Goal: Task Accomplishment & Management: Manage account settings

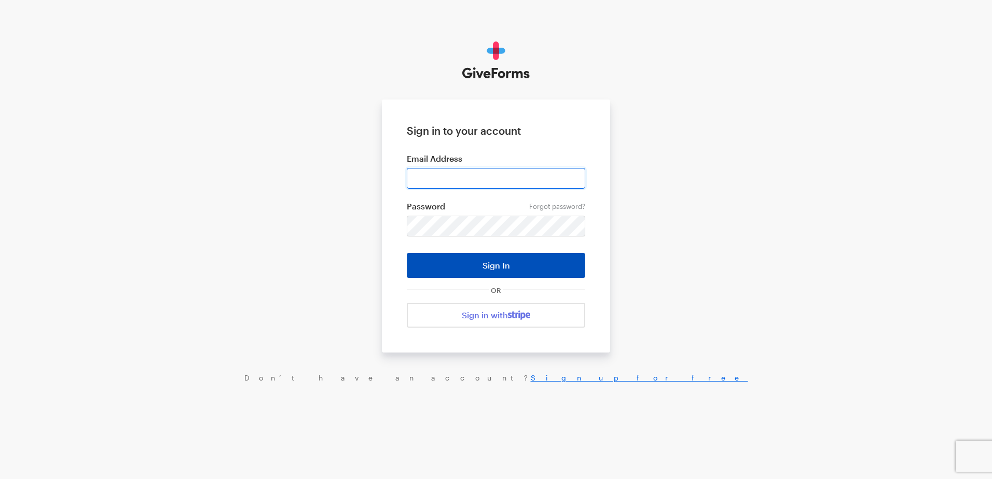
type input "ckim@brightfocus.org"
click at [464, 257] on button "Sign In" at bounding box center [496, 265] width 178 height 25
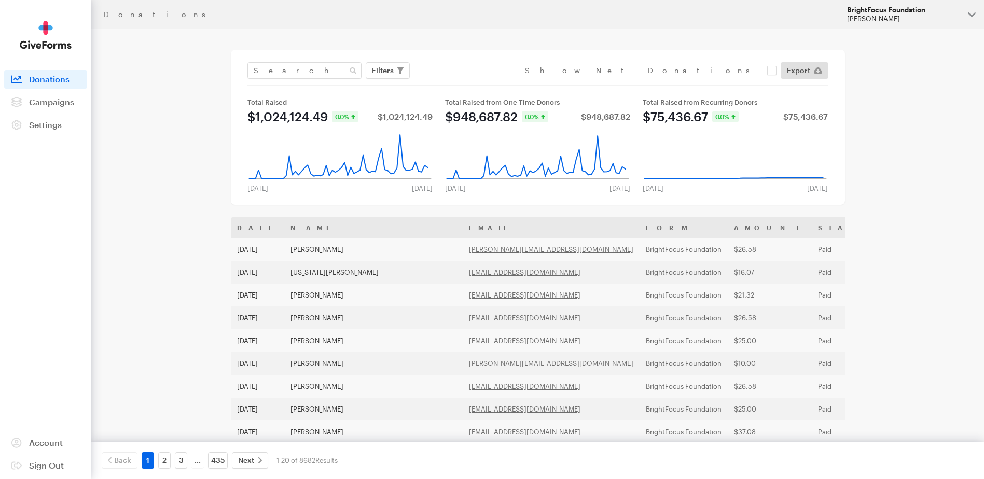
click at [889, 16] on div "[PERSON_NAME]" at bounding box center [903, 19] width 113 height 9
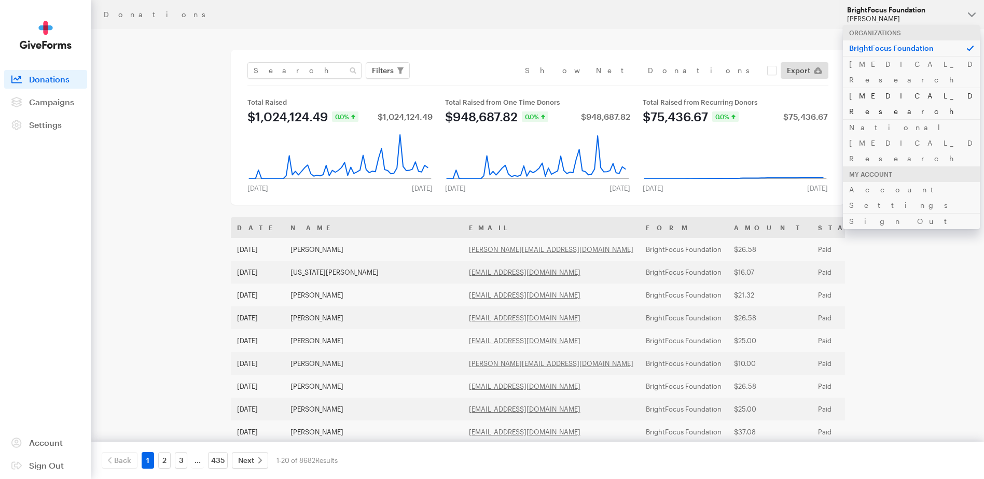
click at [888, 88] on link "[MEDICAL_DATA] Research" at bounding box center [911, 104] width 137 height 32
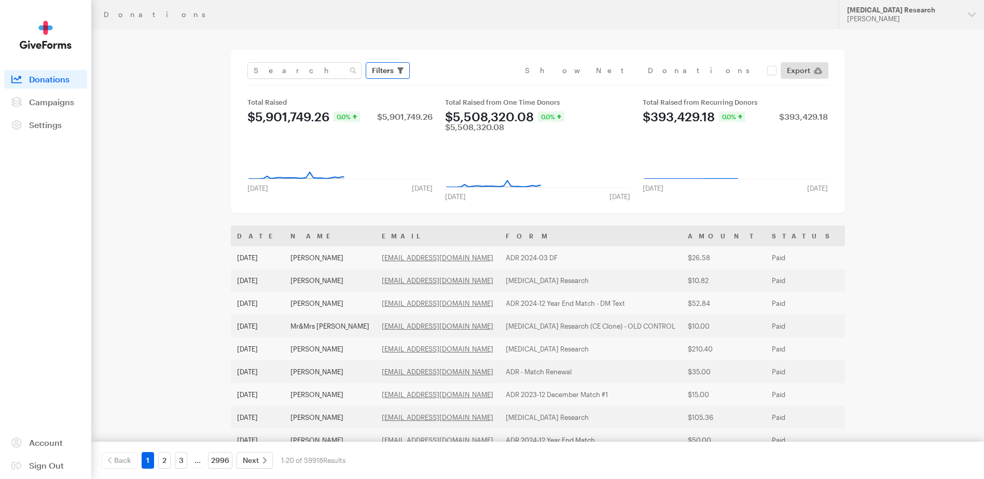
click at [393, 74] on span "Filters" at bounding box center [383, 70] width 22 height 12
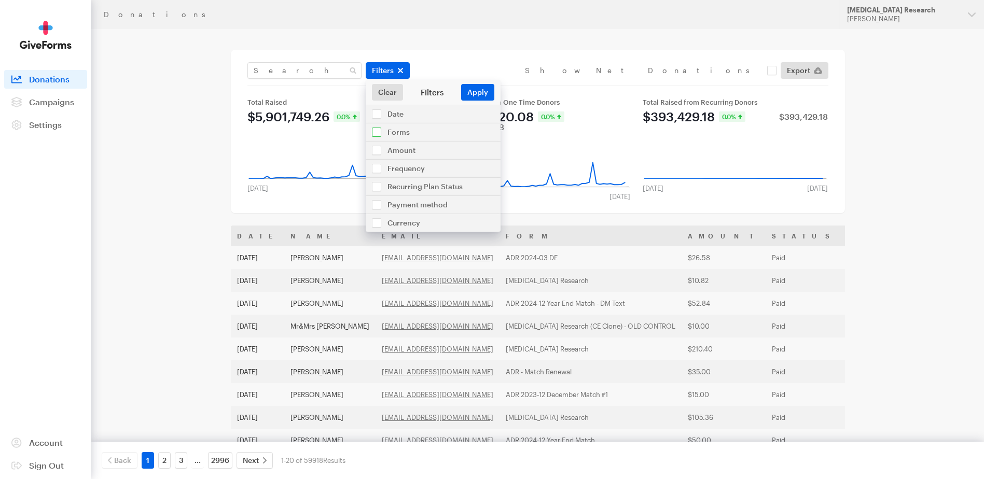
click at [381, 131] on input "checkbox" at bounding box center [433, 132] width 135 height 18
checkbox input "true"
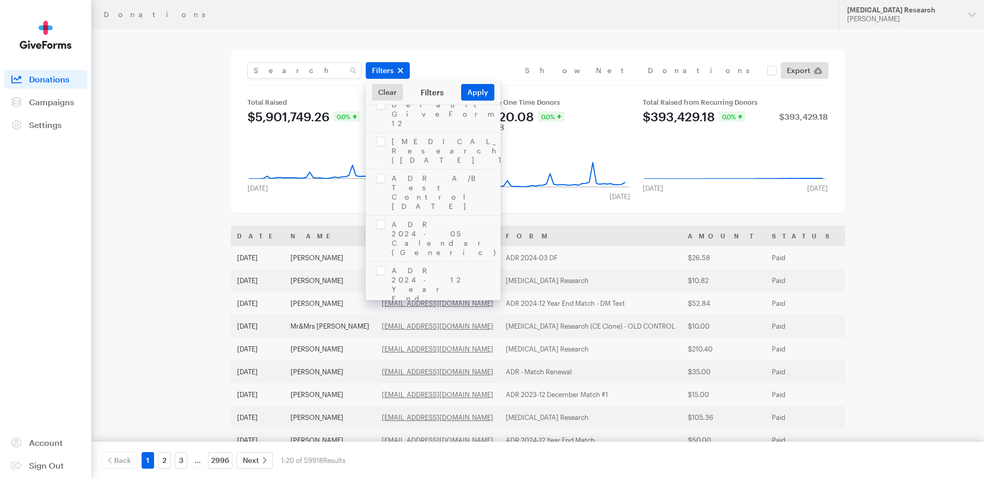
scroll to position [1608, 0]
checkbox input "true"
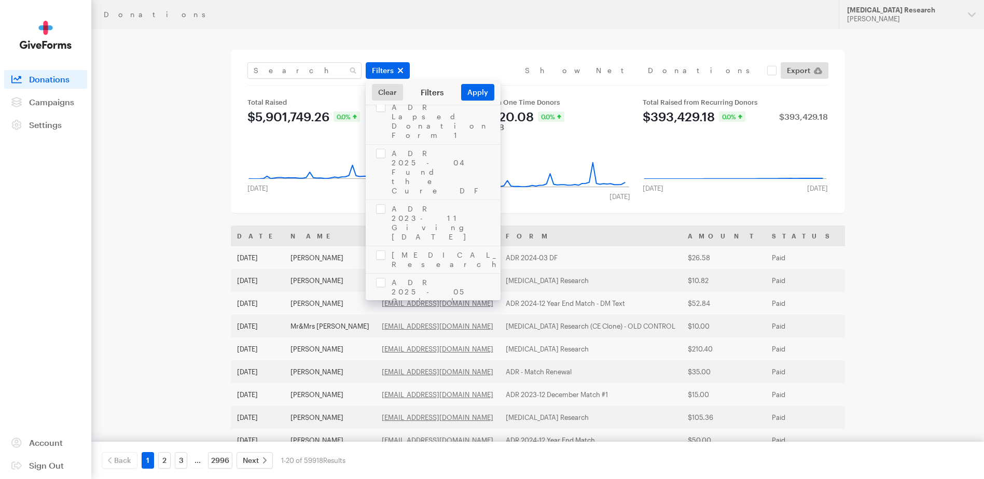
checkbox input "true"
click at [474, 92] on button "Apply" at bounding box center [477, 92] width 33 height 17
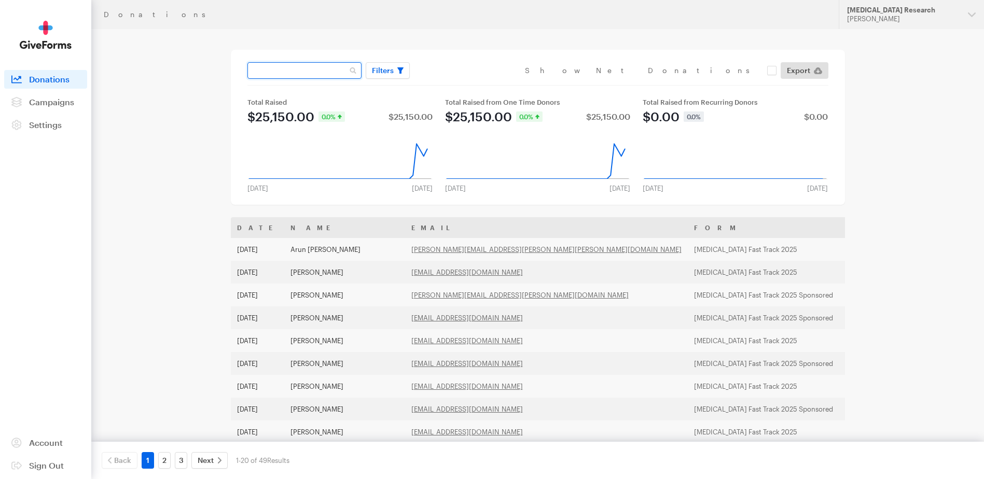
click at [285, 72] on input "text" at bounding box center [304, 70] width 114 height 17
type input "jdechabot@ucdavis.edu"
click at [461, 84] on button "Apply" at bounding box center [477, 92] width 33 height 17
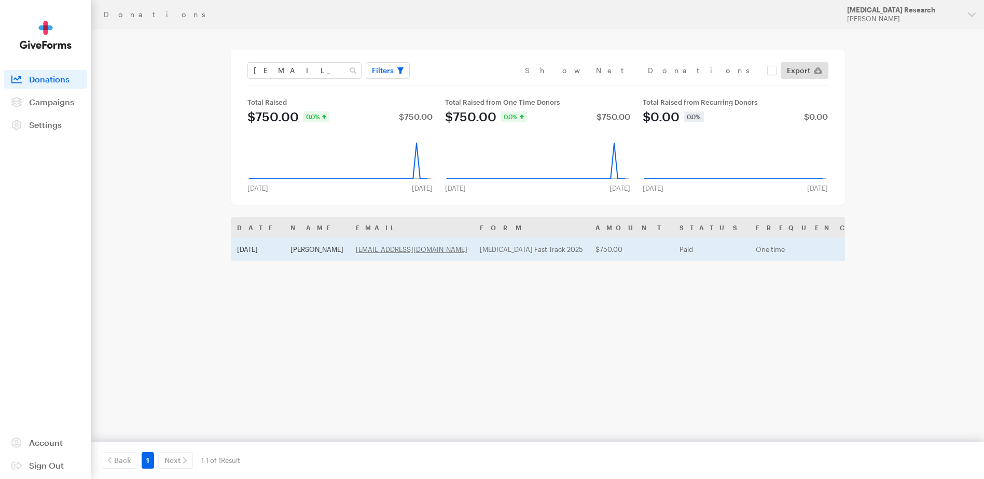
click at [316, 249] on td "Josephine de Chabot" at bounding box center [316, 249] width 65 height 23
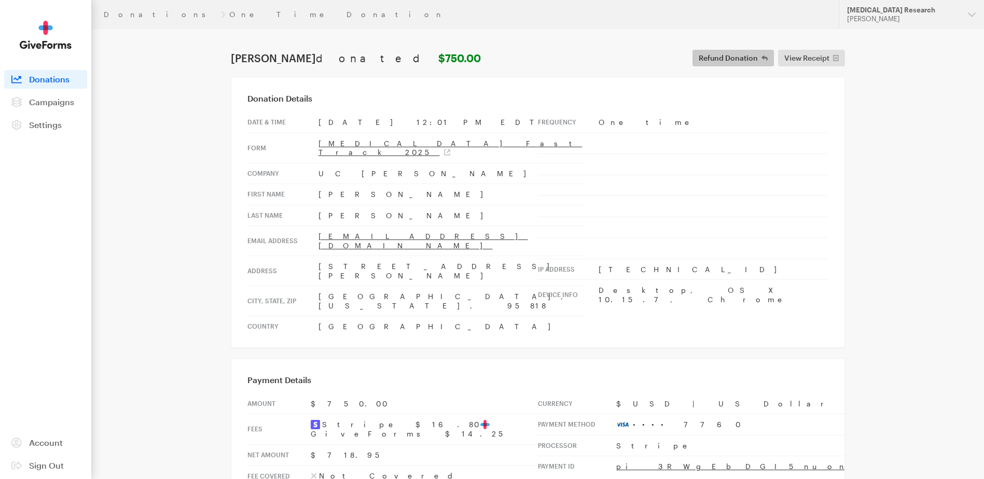
click at [749, 57] on span "Refund Donation" at bounding box center [728, 58] width 59 height 12
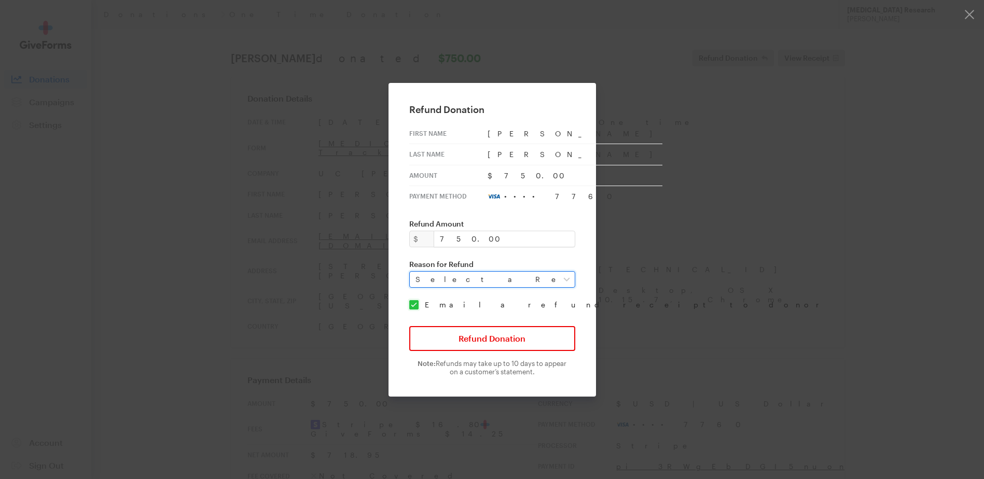
click at [559, 282] on select "Select a Reason Fraud Duplicate Other" at bounding box center [492, 279] width 166 height 17
select select "requested_by_customer"
click at [416, 271] on select "Select a Reason Fraud Duplicate Other" at bounding box center [492, 279] width 166 height 17
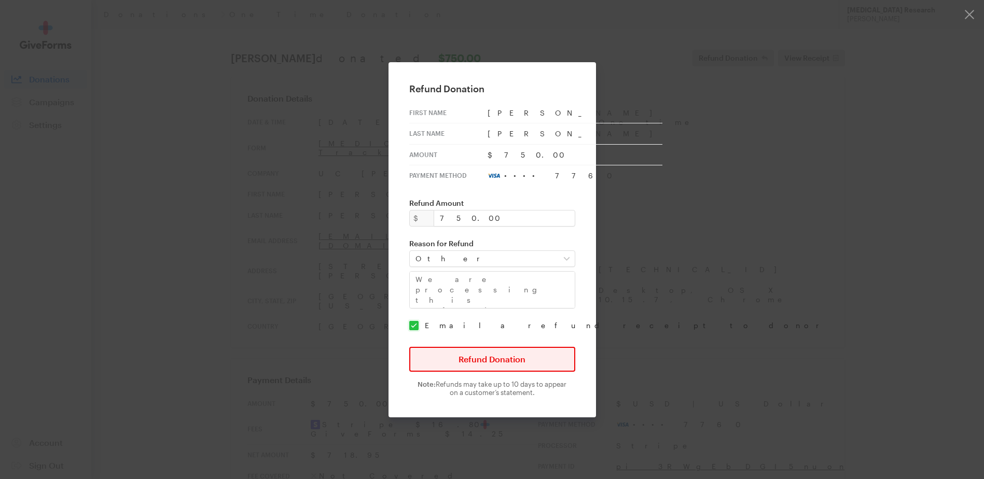
click at [543, 364] on button "Refund Donation" at bounding box center [492, 359] width 166 height 25
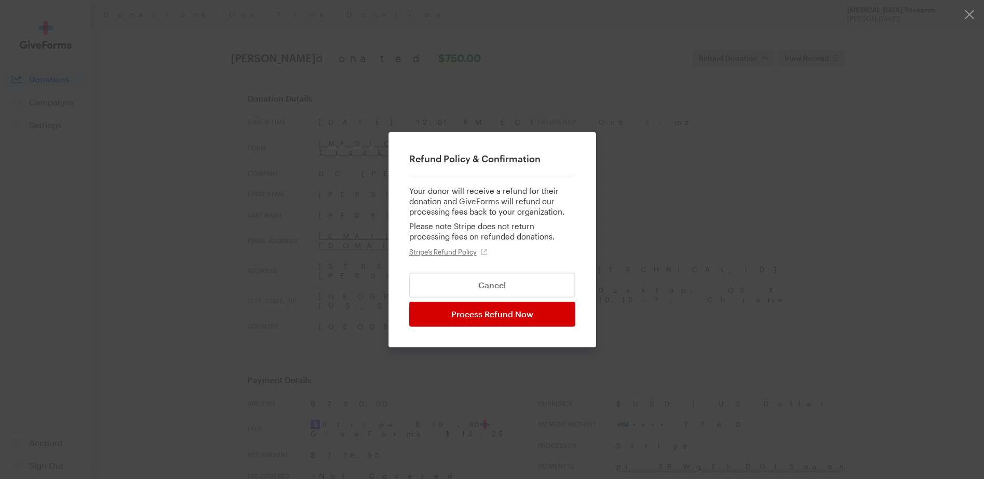
click at [513, 318] on input "Process Refund Now" at bounding box center [492, 314] width 166 height 25
type input "Processing..."
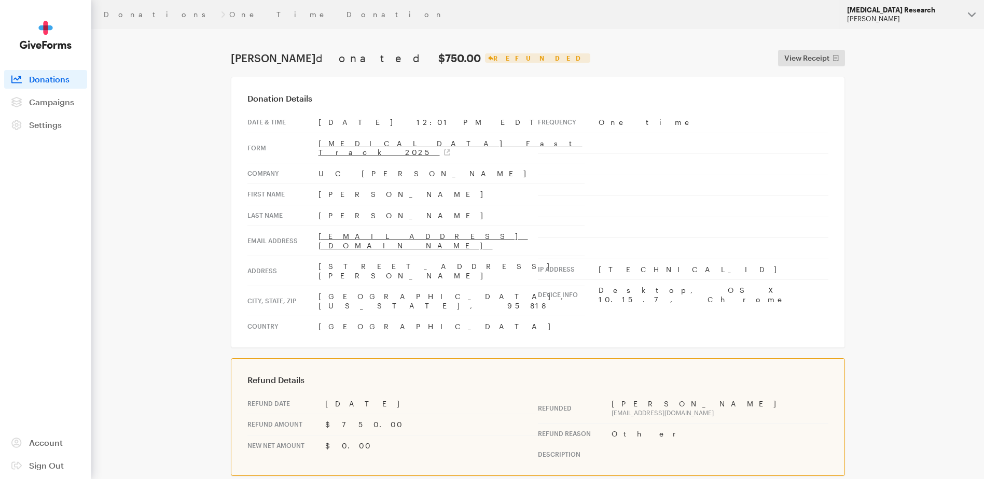
click at [927, 15] on div "[PERSON_NAME]" at bounding box center [903, 19] width 113 height 9
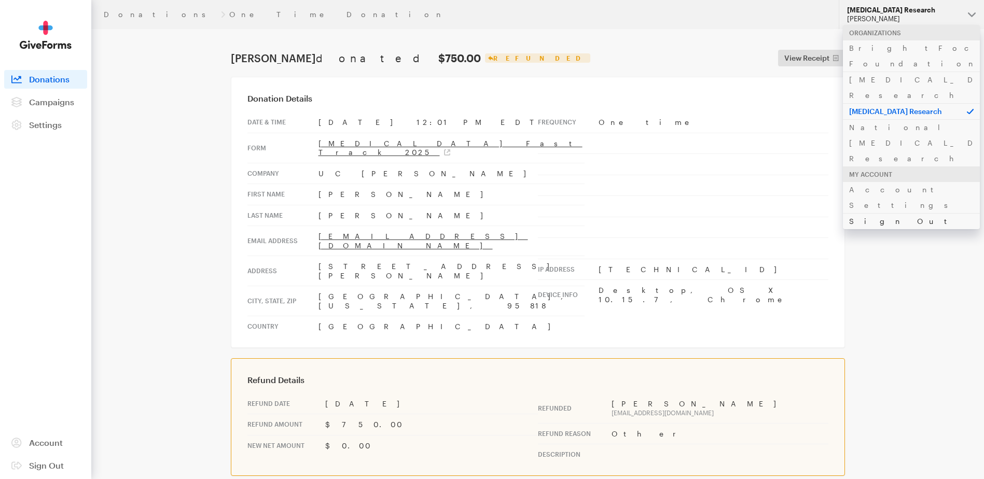
click at [857, 213] on link "Sign Out" at bounding box center [911, 221] width 137 height 16
